Goal: Transaction & Acquisition: Purchase product/service

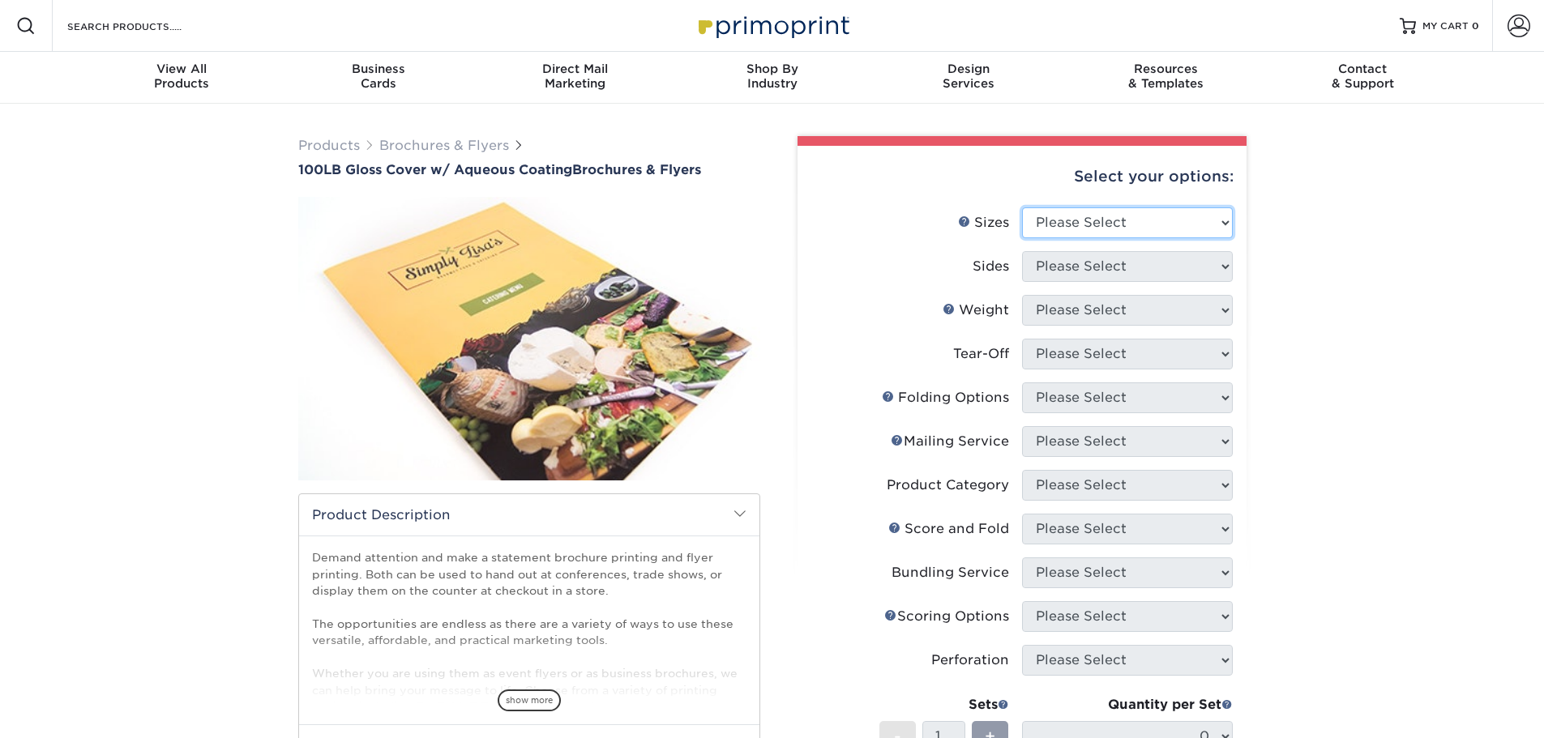
click at [1080, 226] on select "Please Select 3.5" x 8.5" 3.5" x 11" 3.67" x 8.5" 4" x 8.5" 4" x 11" 4" x 12" 4…" at bounding box center [1127, 222] width 211 height 31
select select "8.50x11.00"
click at [1022, 207] on select "Please Select 3.5" x 8.5" 3.5" x 11" 3.67" x 8.5" 4" x 8.5" 4" x 11" 4" x 12" 4…" at bounding box center [1127, 222] width 211 height 31
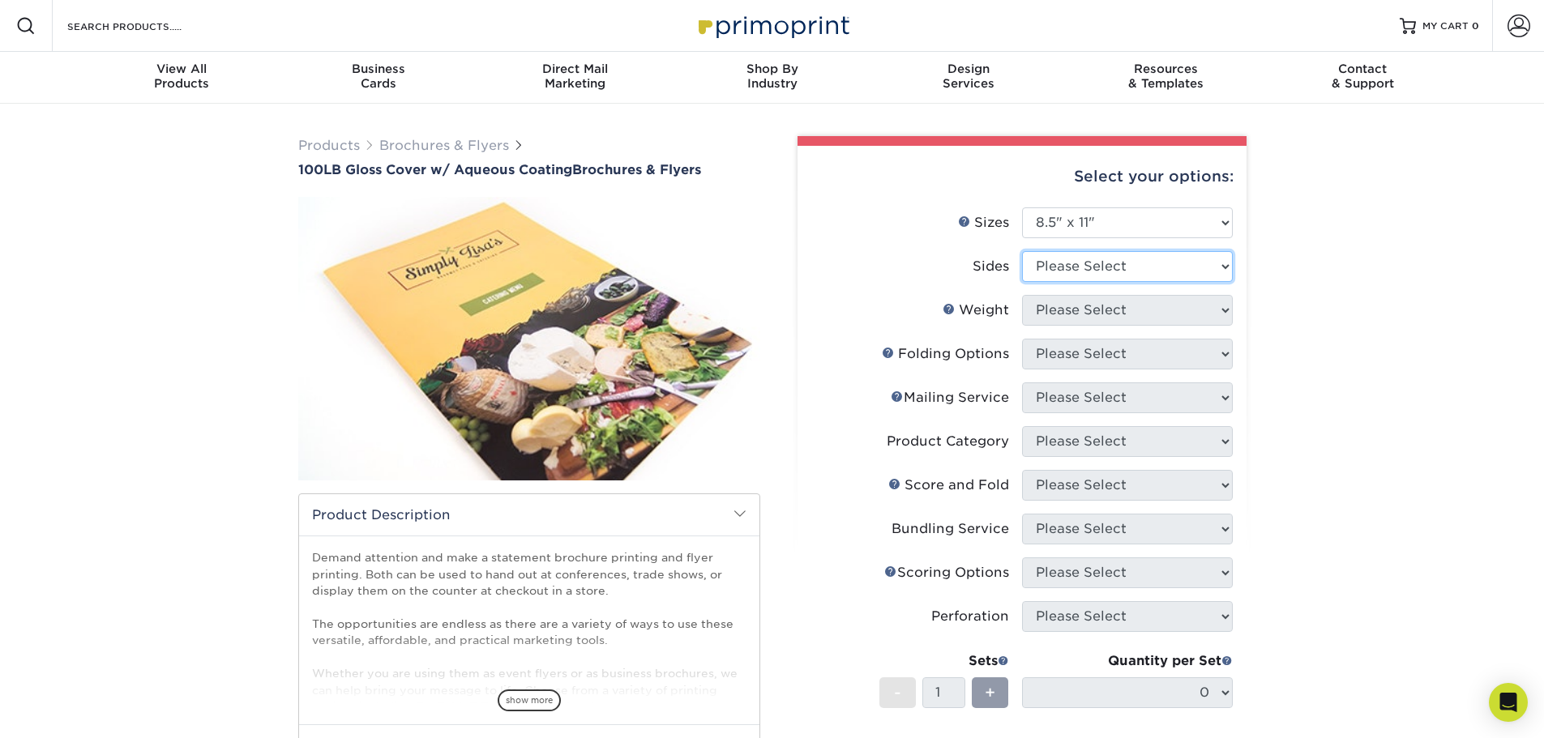
click at [1076, 272] on select "Please Select Print Both Sides Print Front Only" at bounding box center [1127, 266] width 211 height 31
select select "13abbda7-1d64-4f25-8bb2-c179b224825d"
click at [1022, 251] on select "Please Select Print Both Sides Print Front Only" at bounding box center [1127, 266] width 211 height 31
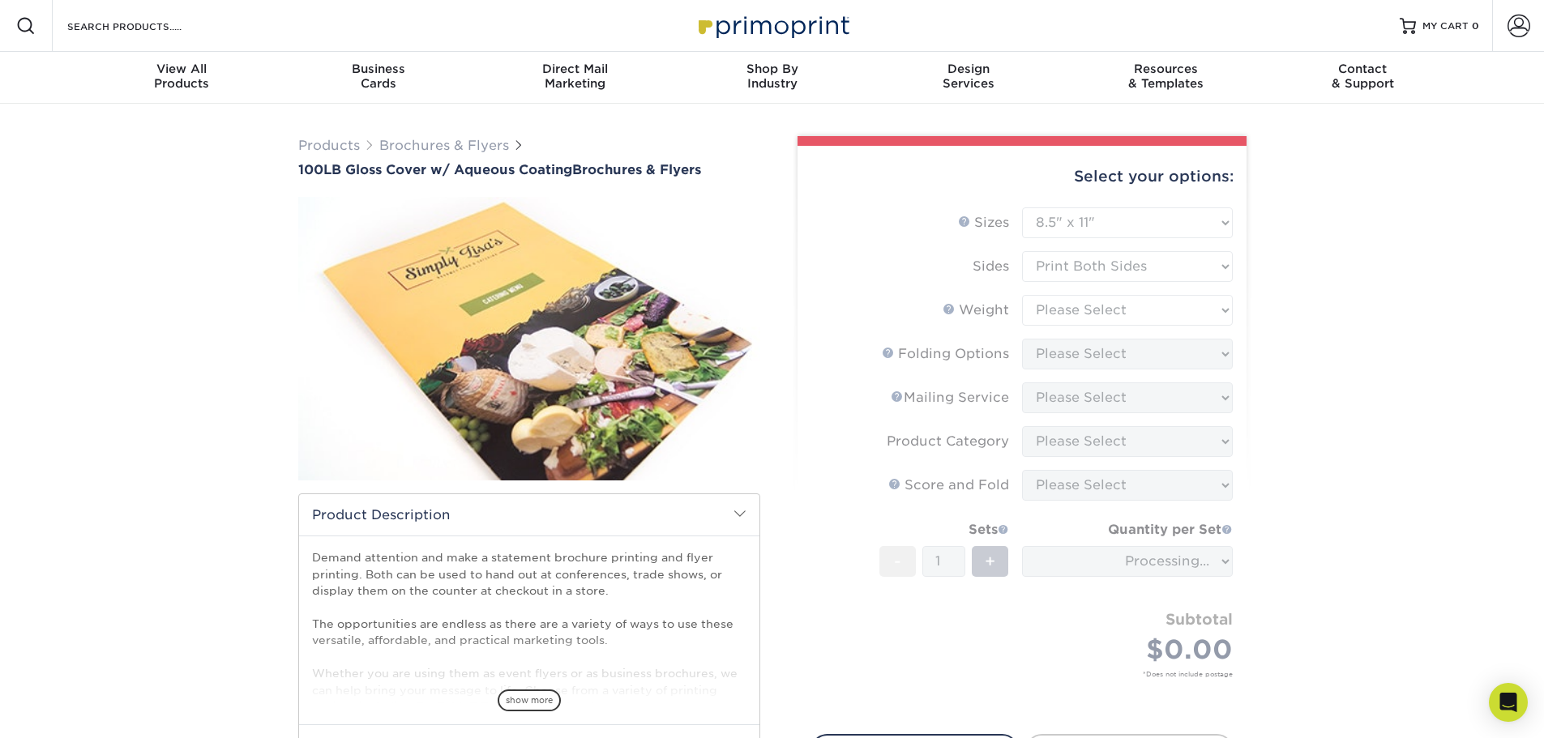
click at [1085, 311] on form "Sizes Help Sizes Please Select 3.5" x 8.5" 3.5" x 11" 3.67" x 8.5" 4" x 8.5" 4"…" at bounding box center [1021, 461] width 423 height 508
click at [1305, 348] on div "Products Brochures & Flyers 100LB Gloss Cover w/ Aqueous Coating Brochures & Fl…" at bounding box center [772, 513] width 1544 height 819
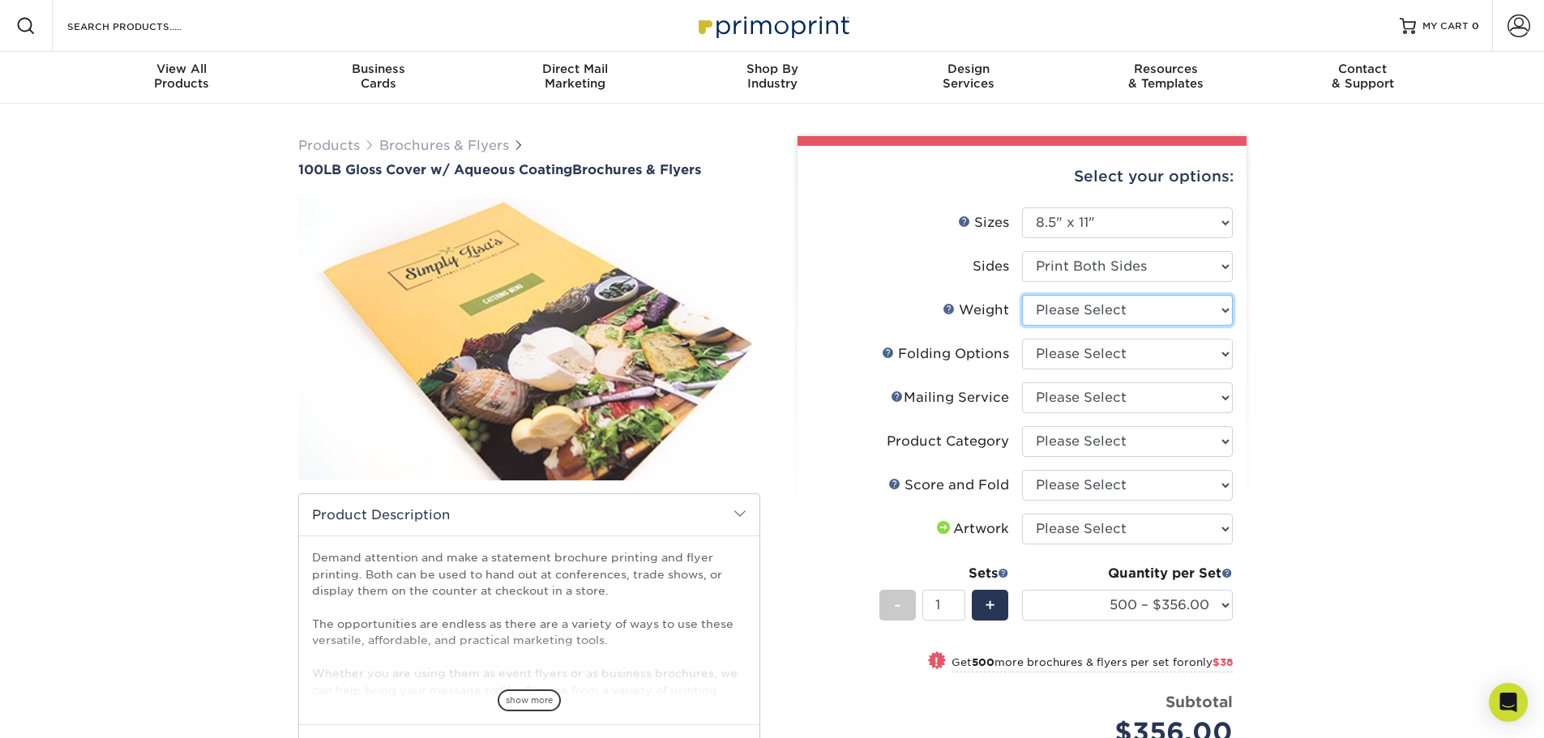
click at [1058, 324] on select "Please Select 100LB" at bounding box center [1127, 310] width 211 height 31
select select "100LB"
click at [1022, 295] on select "Please Select 100LB" at bounding box center [1127, 310] width 211 height 31
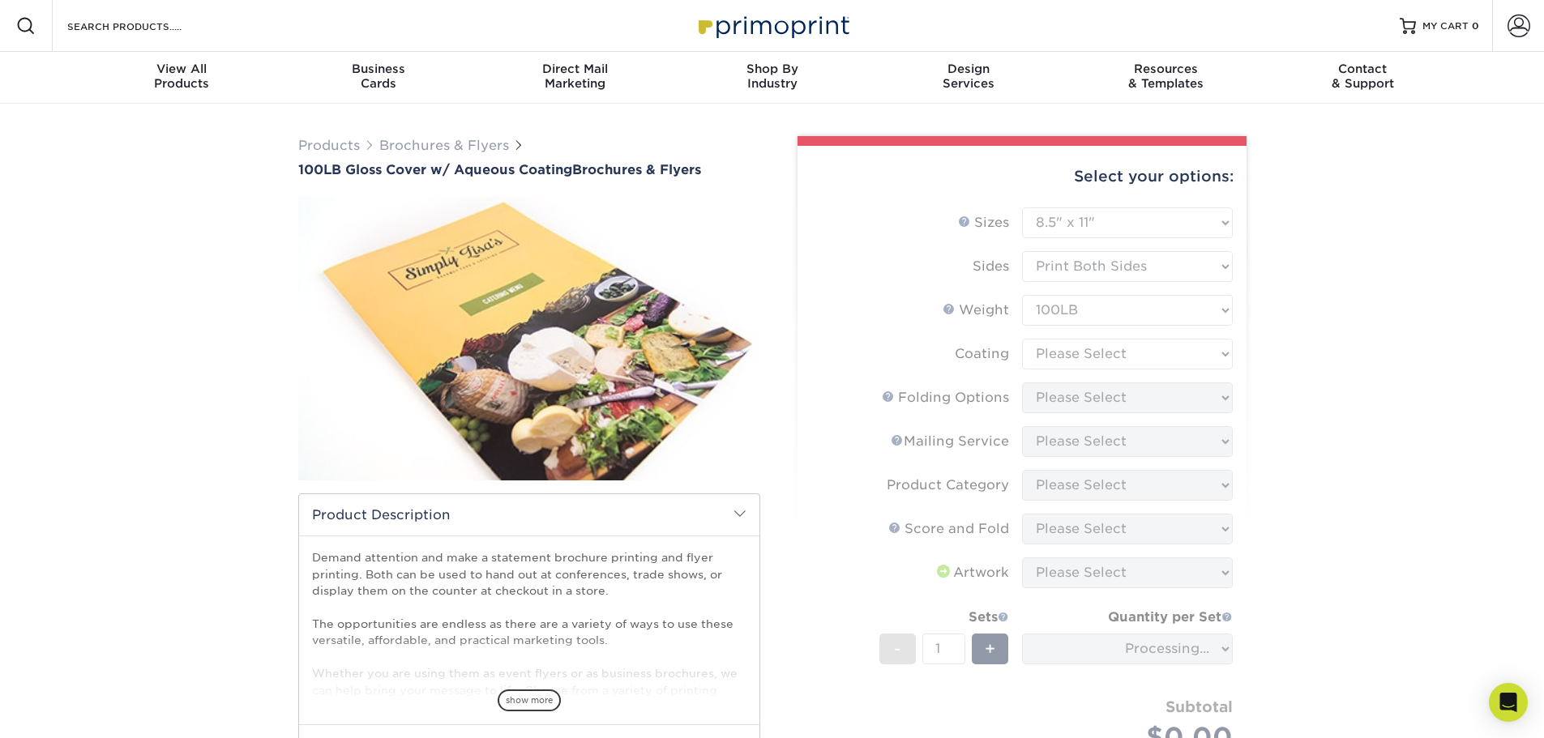
click at [1075, 352] on form "Sizes Help Sizes Please Select 3.5" x 8.5" 3.5" x 11" 3.67" x 8.5" 4" x 8.5" 4"…" at bounding box center [1021, 505] width 423 height 596
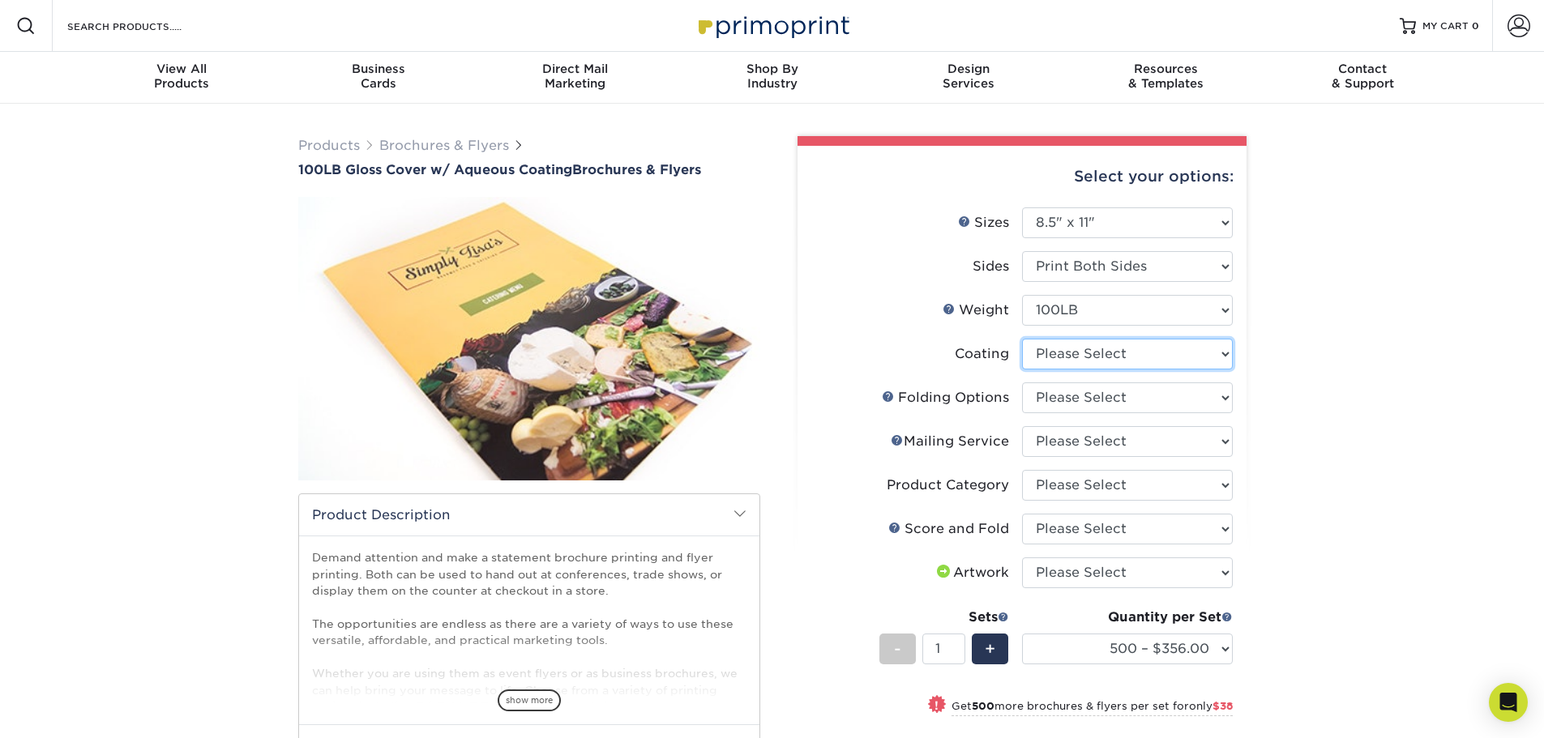
click at [1075, 352] on select at bounding box center [1127, 354] width 211 height 31
select select "d41dab50-ff65-4f4f-bb17-2afe4d36ae33"
click at [1022, 339] on select at bounding box center [1127, 354] width 211 height 31
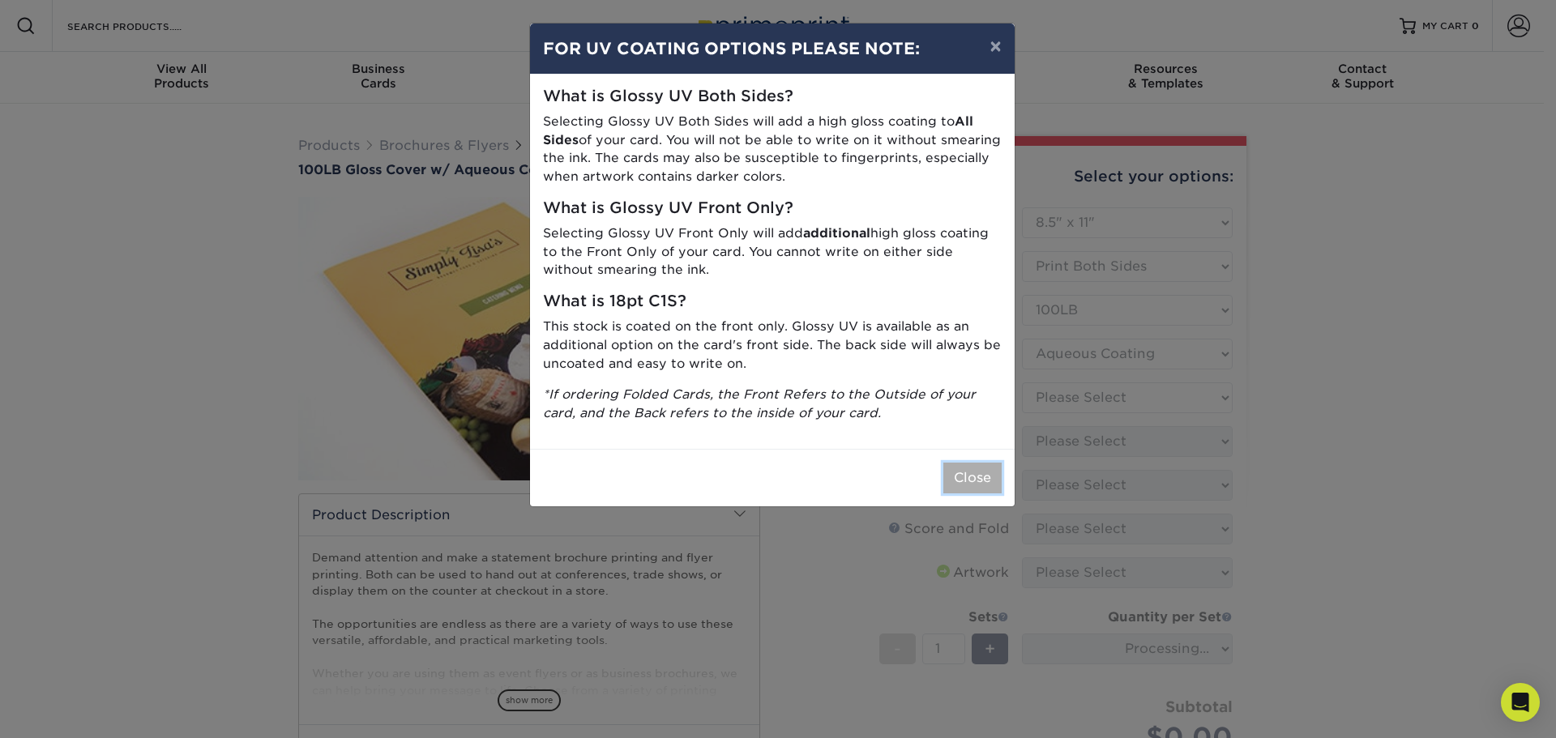
click at [998, 481] on button "Close" at bounding box center [972, 478] width 58 height 31
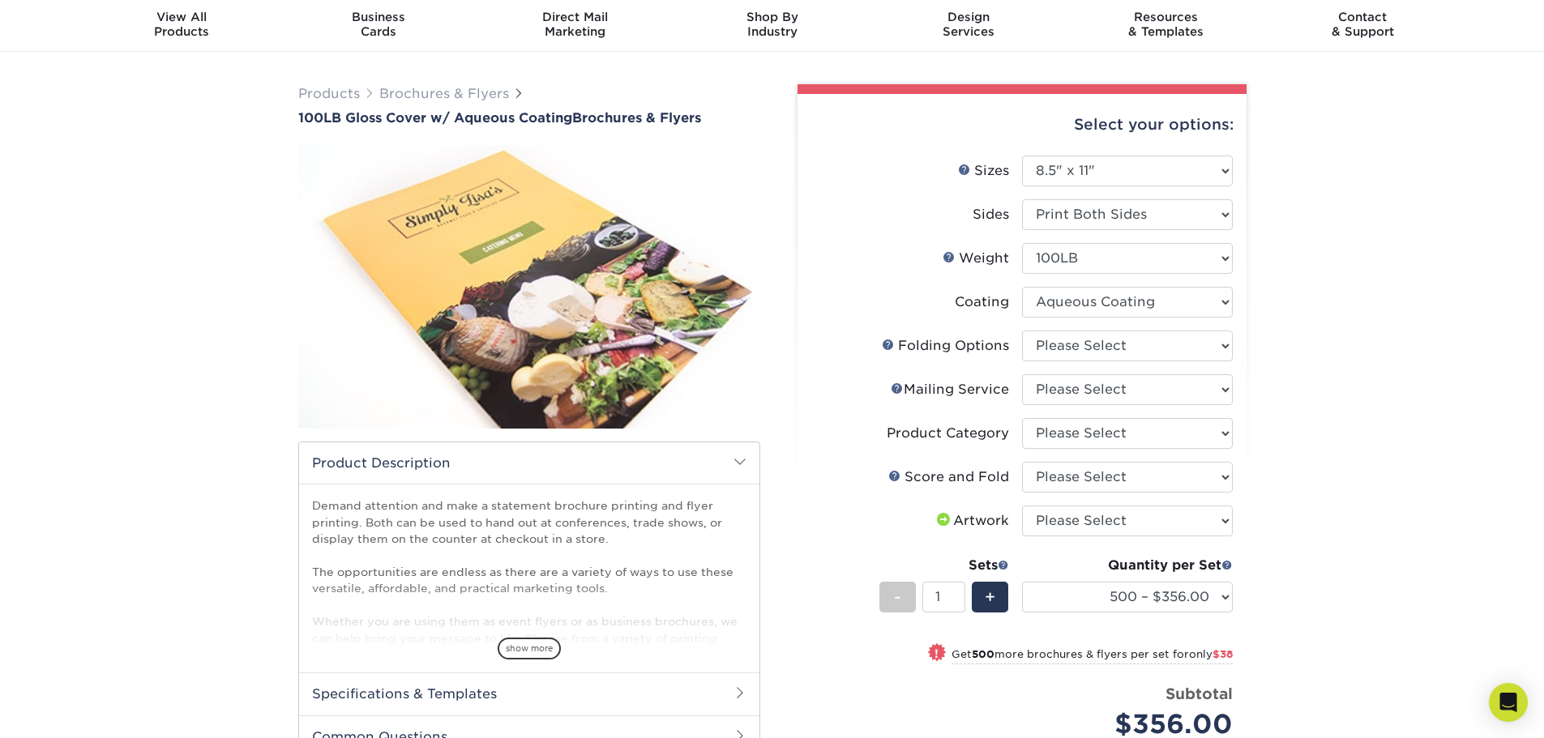
scroll to position [81, 0]
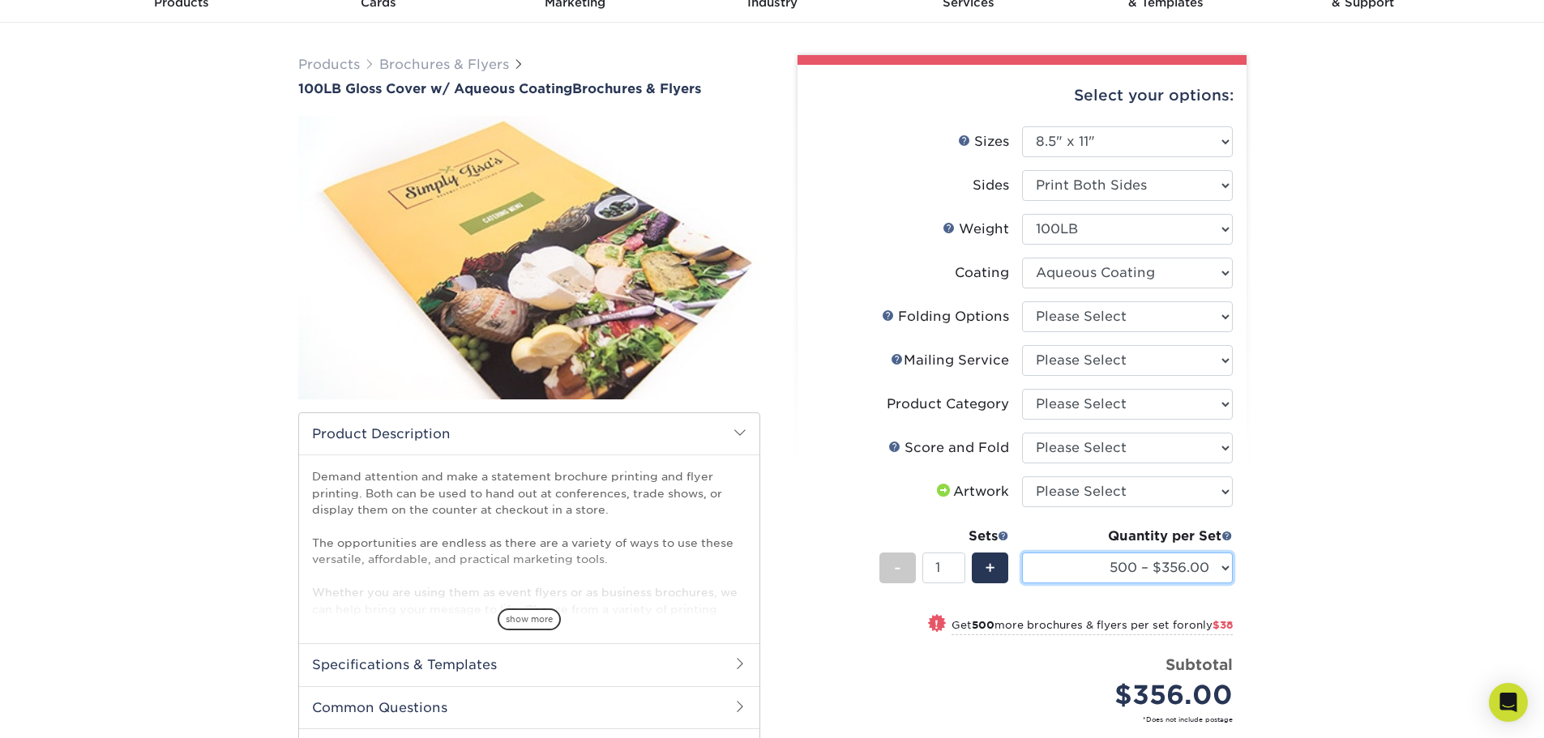
click at [1148, 567] on select "500 – $356.00 1000 – $394.00 2000 – $469.00 2500 – $587.00 3000 – $752.00 4000 …" at bounding box center [1127, 568] width 211 height 31
select select "5000 – $942.00"
click at [1022, 553] on select "500 – $356.00 1000 – $394.00 2000 – $469.00 2500 – $587.00 3000 – $752.00 4000 …" at bounding box center [1127, 568] width 211 height 31
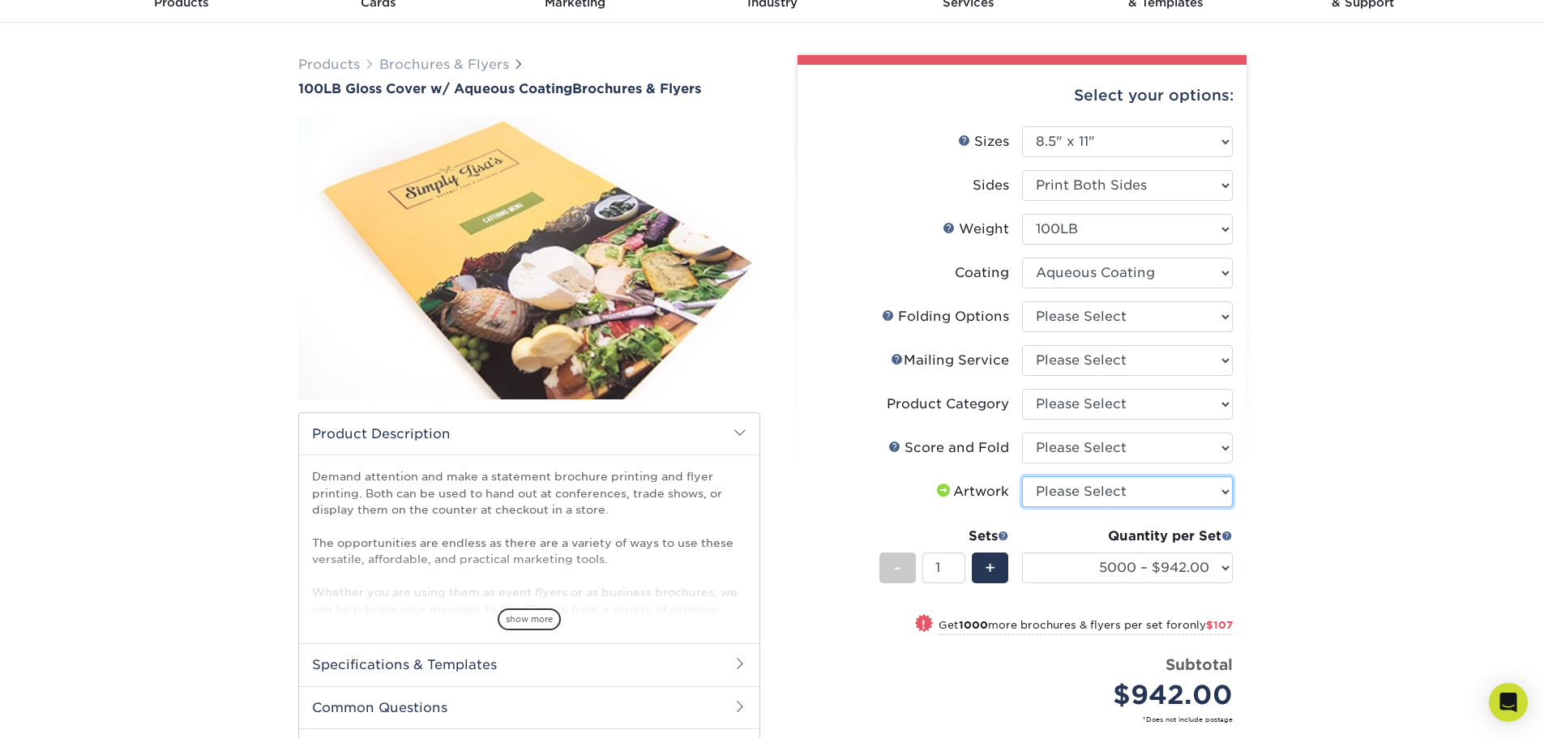
click at [1145, 477] on select "Please Select I will upload files I need a design - $175" at bounding box center [1127, 492] width 211 height 31
select select "upload"
click at [1022, 477] on select "Please Select I will upload files I need a design - $175" at bounding box center [1127, 492] width 211 height 31
click at [1067, 455] on select "Please Select No Scoring and Folding Score & fold in half Score and 1/2 Fold on…" at bounding box center [1127, 448] width 211 height 31
select select "bd0593cf-038a-41f4-bfbc-0b0ebdcc21b2"
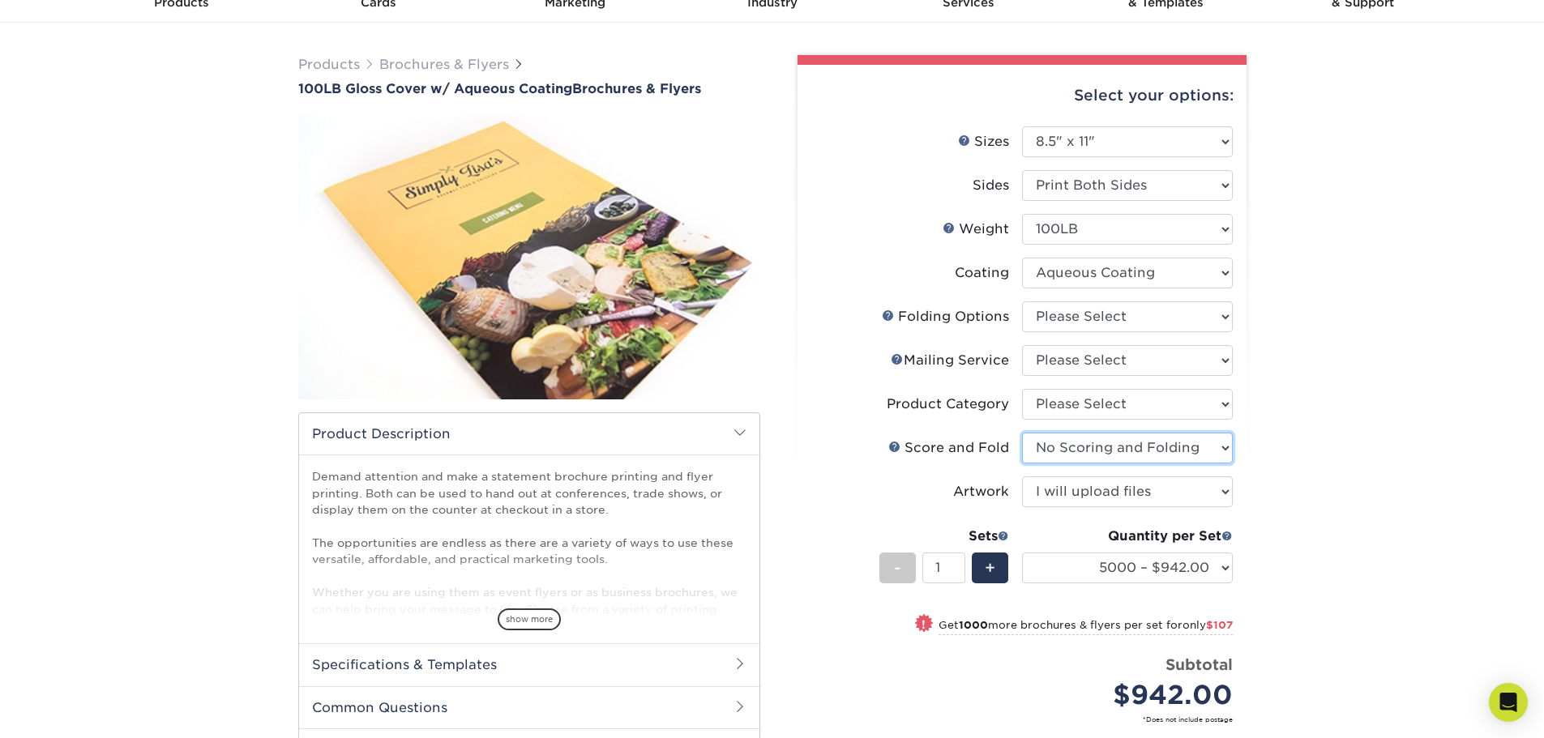
click at [1022, 433] on select "Please Select No Scoring and Folding Score & fold in half Score and 1/2 Fold on…" at bounding box center [1127, 448] width 211 height 31
click at [1068, 408] on select "Please Select Flyers and Brochures" at bounding box center [1127, 404] width 211 height 31
select select "1a668080-6b7c-4174-b399-2c3833b27ef4"
click at [1022, 389] on select "Please Select Flyers and Brochures" at bounding box center [1127, 404] width 211 height 31
click at [1084, 355] on select "Please Select No Direct Mailing Service No, I will mail/stamp/imprint Direct Ma…" at bounding box center [1127, 360] width 211 height 31
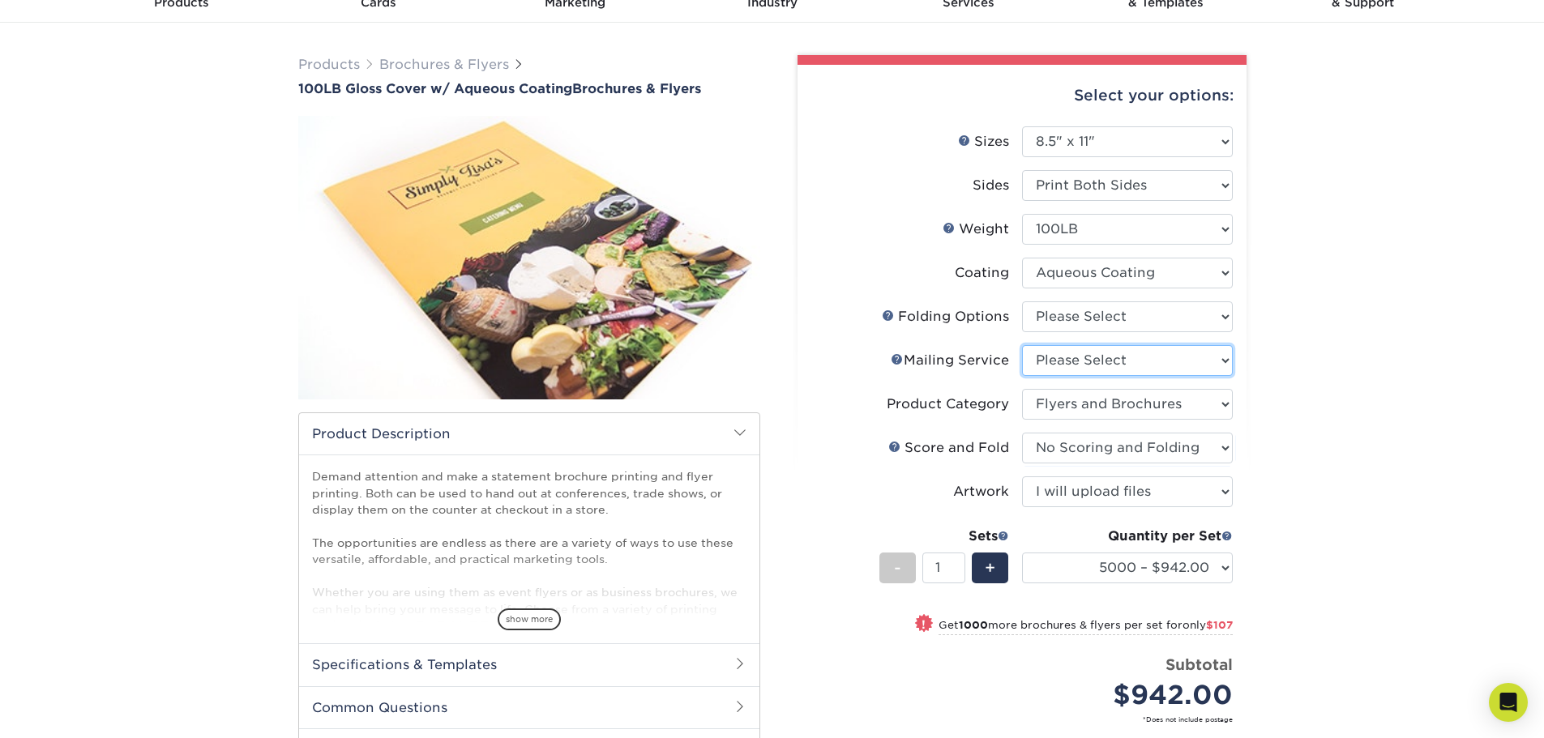
select select "3e5e9bdd-d78a-4c28-a41d-fe1407925ca6"
click at [1022, 345] on select "Please Select No Direct Mailing Service No, I will mail/stamp/imprint Direct Ma…" at bounding box center [1127, 360] width 211 height 31
click at [1093, 319] on select "Please Select FLAT - No Folding" at bounding box center [1127, 316] width 211 height 31
select select "9b1d5825-34d1-4721-9874-ed79abb003d7"
click at [1022, 301] on select "Please Select FLAT - No Folding" at bounding box center [1127, 316] width 211 height 31
